Goal: Communication & Community: Answer question/provide support

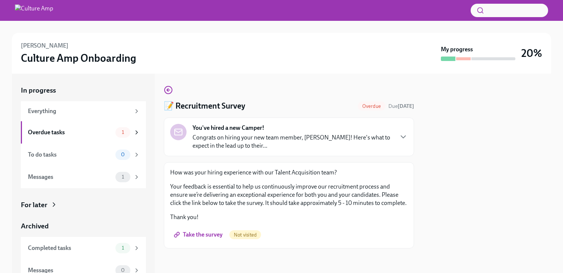
click at [198, 232] on span "Take the survey" at bounding box center [198, 234] width 47 height 7
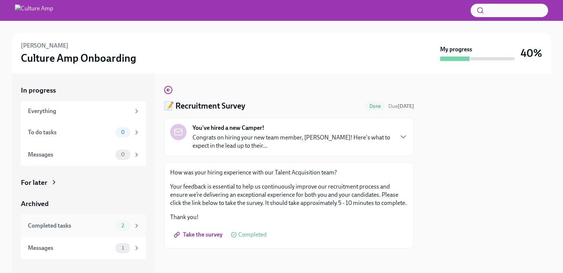
click at [102, 225] on div "Completed tasks" at bounding box center [70, 226] width 85 height 8
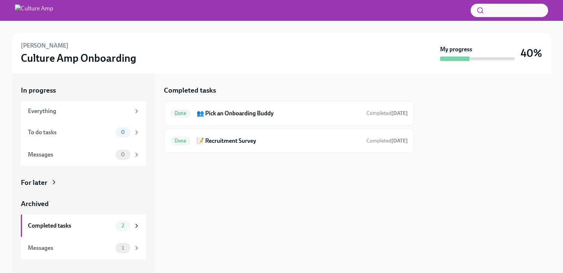
click at [35, 47] on h6 "[PERSON_NAME]" at bounding box center [45, 46] width 48 height 8
click at [22, 8] on img at bounding box center [34, 10] width 38 height 12
click at [36, 248] on div "Messages" at bounding box center [70, 248] width 85 height 8
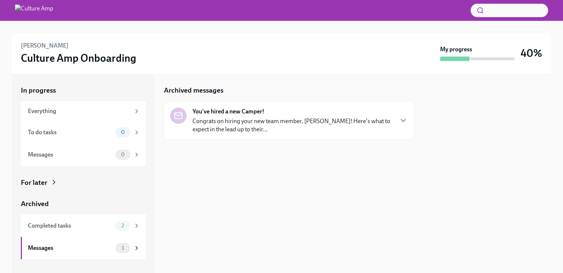
click at [236, 135] on div "You've hired a new Camper! Congrats on hiring your new team member, [PERSON_NAM…" at bounding box center [289, 120] width 250 height 39
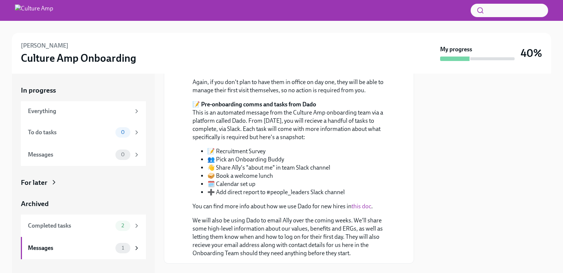
scroll to position [416, 0]
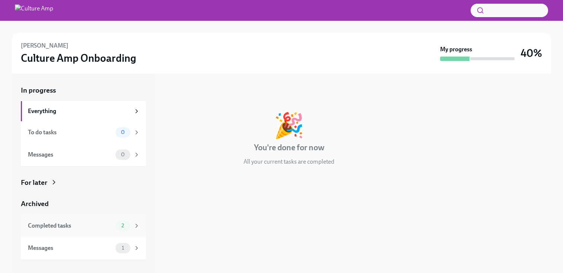
click at [97, 228] on div "Completed tasks" at bounding box center [70, 226] width 85 height 8
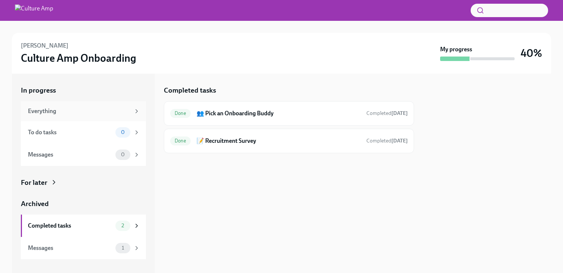
click at [117, 115] on div "Everything" at bounding box center [83, 111] width 125 height 20
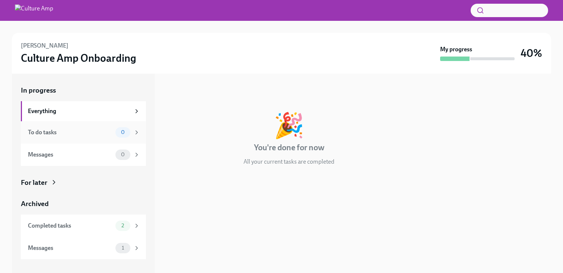
click at [106, 132] on div "To do tasks" at bounding box center [70, 132] width 85 height 8
click at [98, 155] on div "Messages" at bounding box center [70, 155] width 85 height 8
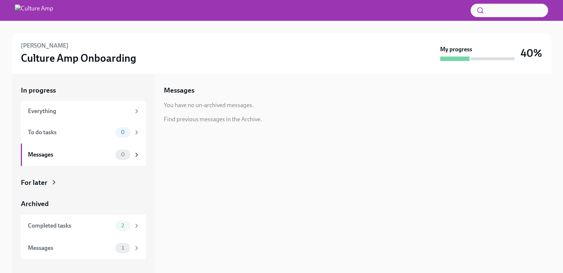
click at [465, 61] on div at bounding box center [454, 59] width 29 height 4
click at [516, 8] on button "button" at bounding box center [509, 10] width 77 height 13
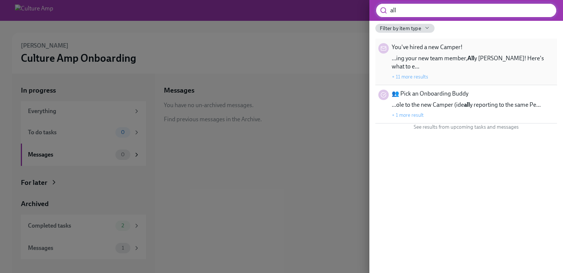
type input "all"
click at [476, 53] on div "You've hired a new Camper! …ing your new team member, All y Glavin! Here's what…" at bounding box center [473, 61] width 162 height 37
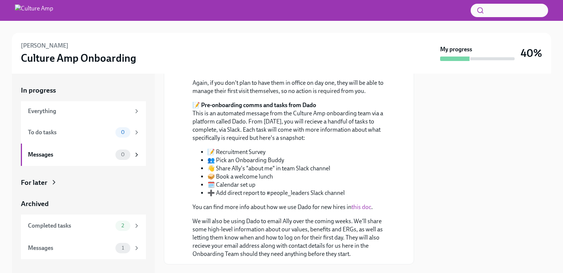
scroll to position [410, 0]
